Goal: Transaction & Acquisition: Purchase product/service

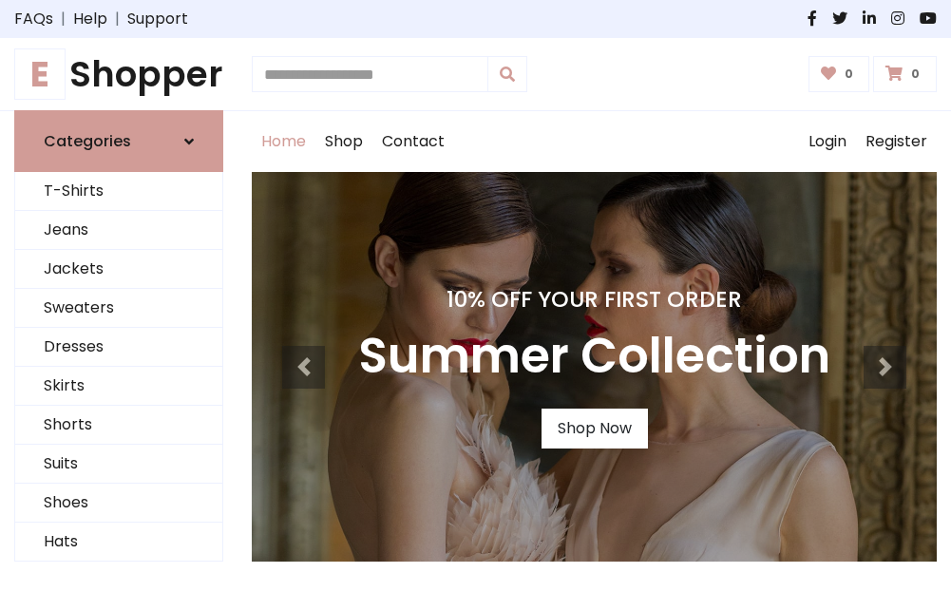
click at [475, 305] on h4 "10% Off Your First Order" at bounding box center [594, 299] width 472 height 27
click at [594, 429] on link "Shop Now" at bounding box center [595, 429] width 106 height 40
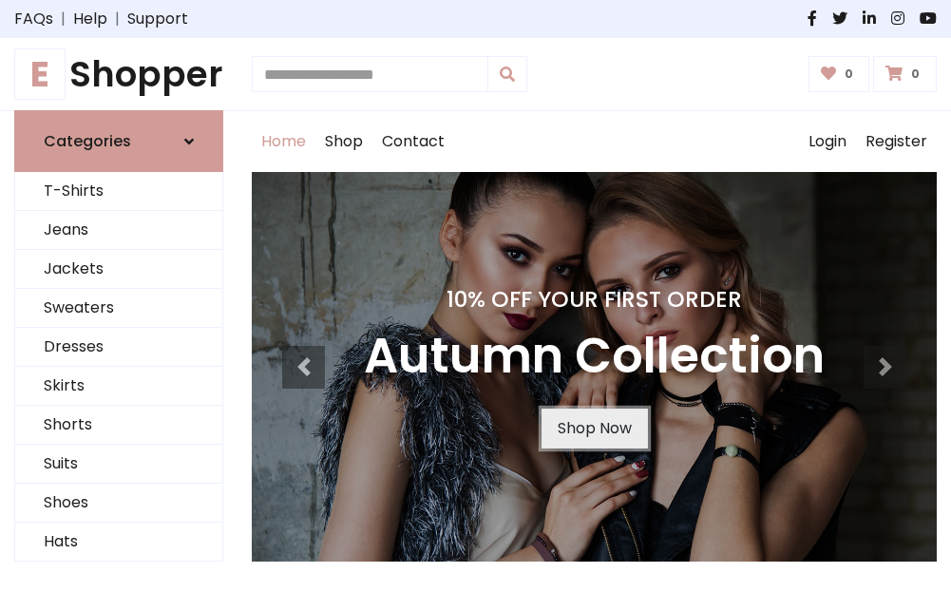
click at [594, 429] on link "Shop Now" at bounding box center [595, 429] width 106 height 40
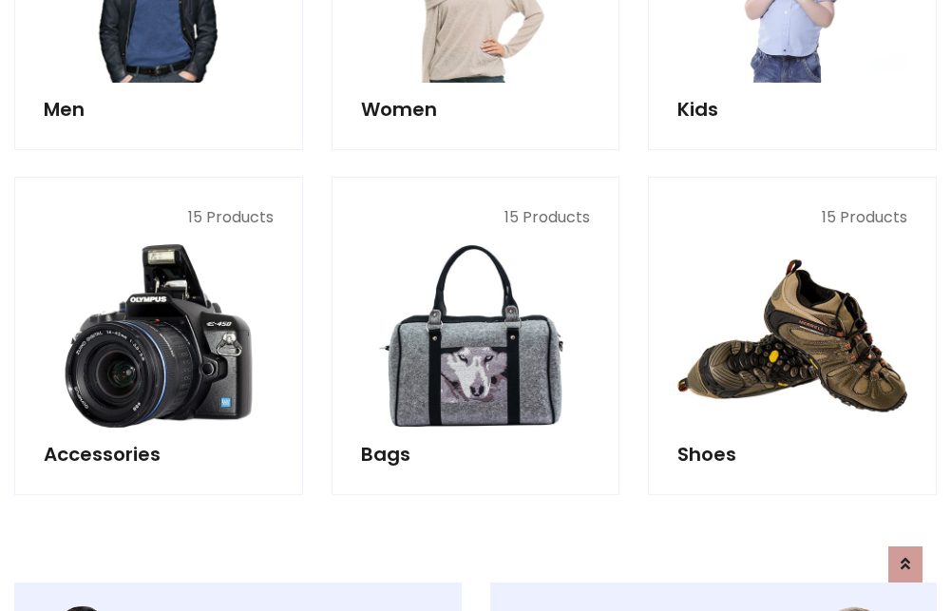
scroll to position [1895, 0]
